Goal: Find specific page/section: Find specific page/section

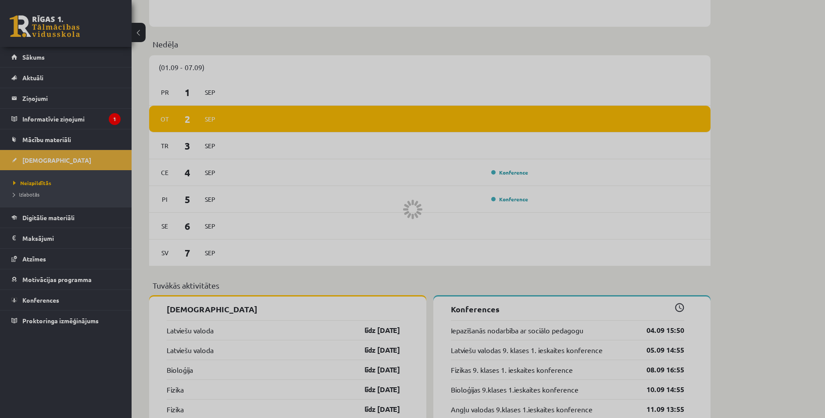
scroll to position [877, 0]
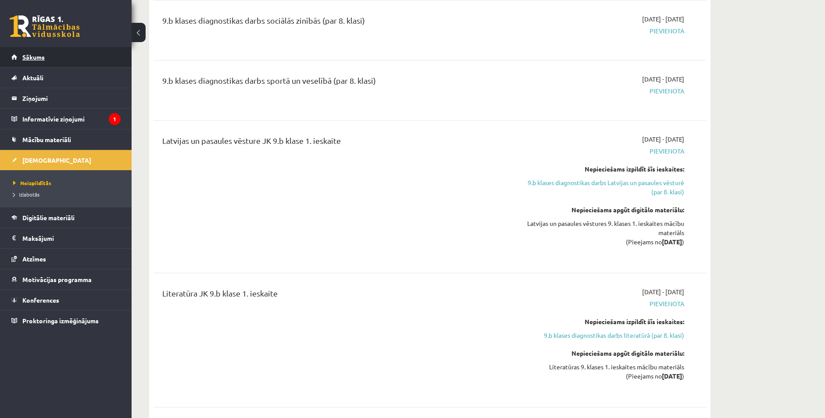
click at [34, 54] on span "Sākums" at bounding box center [33, 57] width 22 height 8
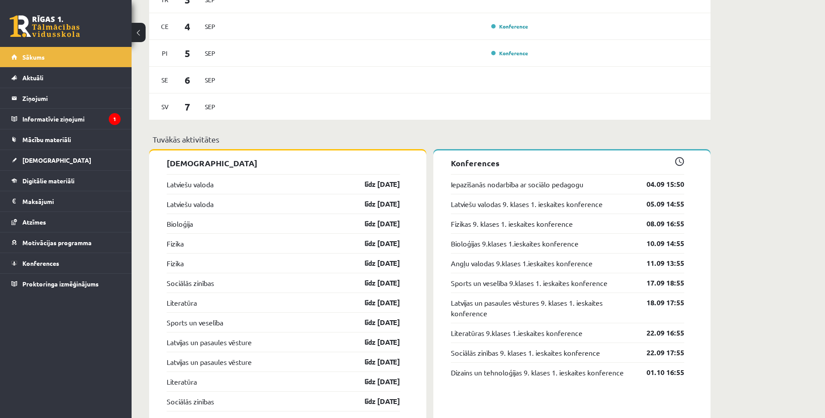
scroll to position [789, 0]
click at [28, 156] on span "[DEMOGRAPHIC_DATA]" at bounding box center [56, 160] width 69 height 8
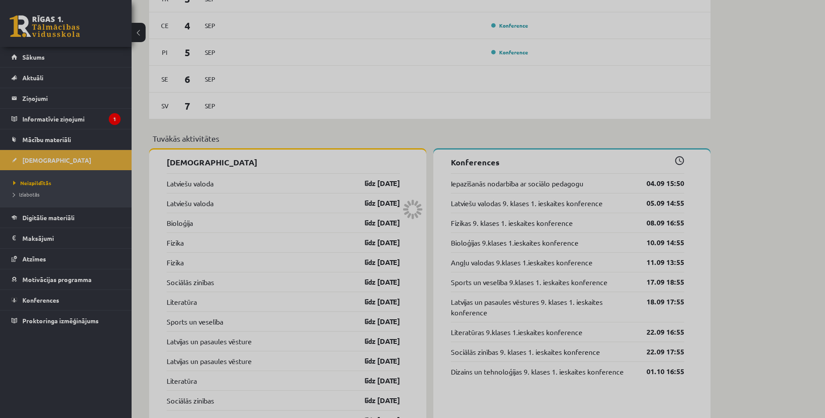
click at [35, 194] on div at bounding box center [412, 209] width 825 height 418
click at [25, 191] on div at bounding box center [412, 209] width 825 height 418
click at [30, 196] on div at bounding box center [412, 209] width 825 height 418
click at [30, 195] on div at bounding box center [412, 209] width 825 height 418
click at [31, 193] on div at bounding box center [412, 209] width 825 height 418
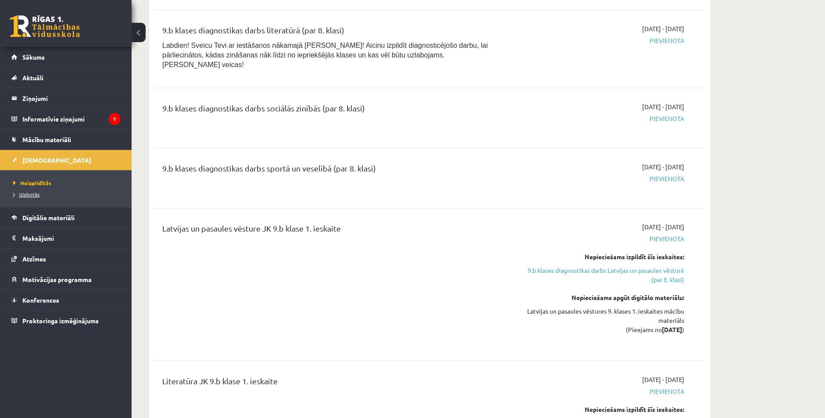
click at [23, 196] on span "Izlabotās" at bounding box center [26, 194] width 26 height 7
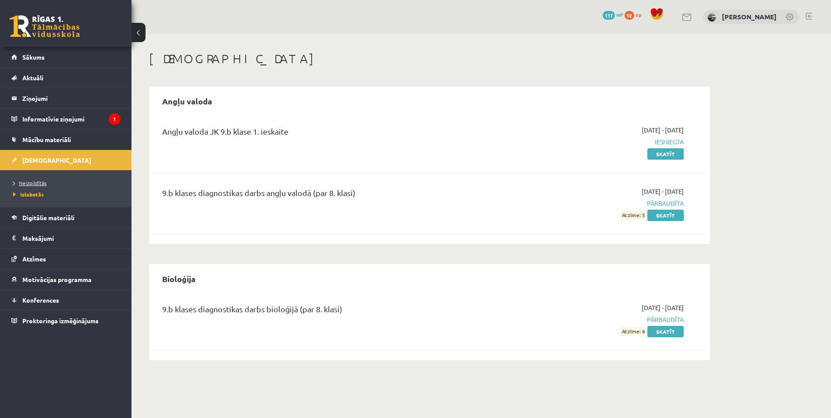
click at [22, 180] on span "Neizpildītās" at bounding box center [29, 182] width 33 height 7
